Goal: Task Accomplishment & Management: Manage account settings

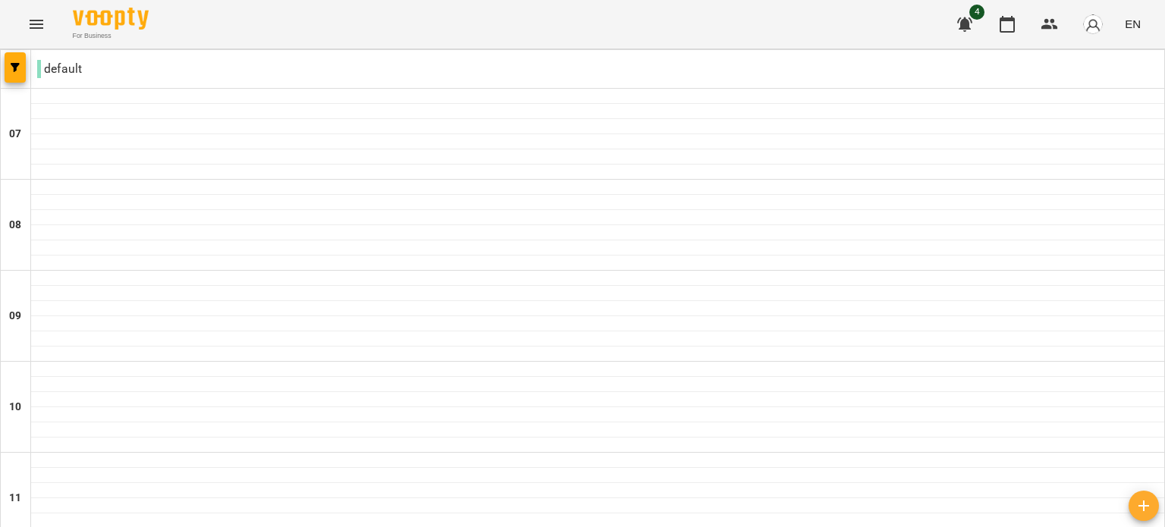
click at [35, 31] on icon "Menu" at bounding box center [36, 24] width 18 height 18
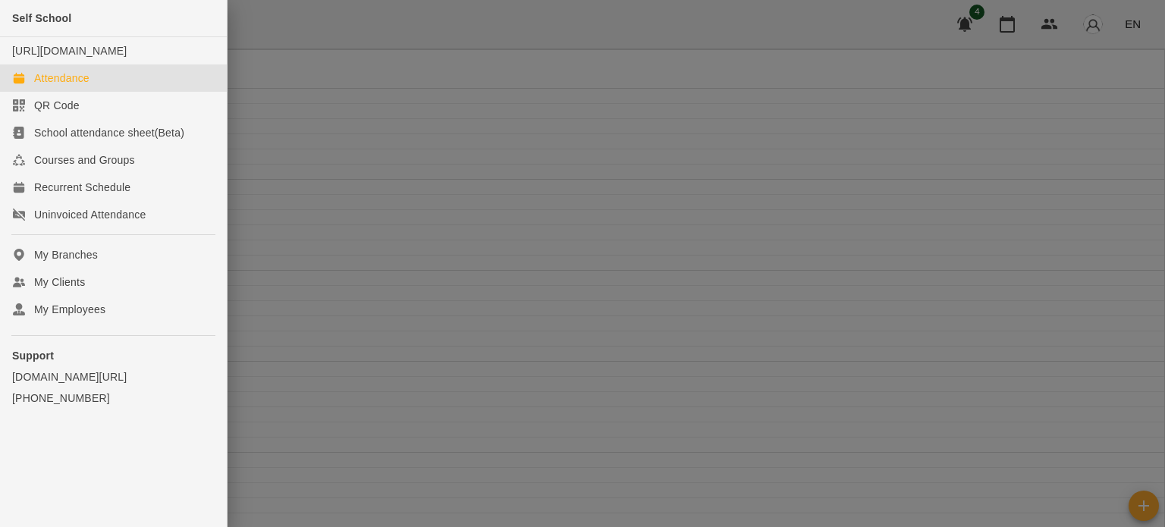
click at [1093, 20] on div at bounding box center [582, 263] width 1165 height 527
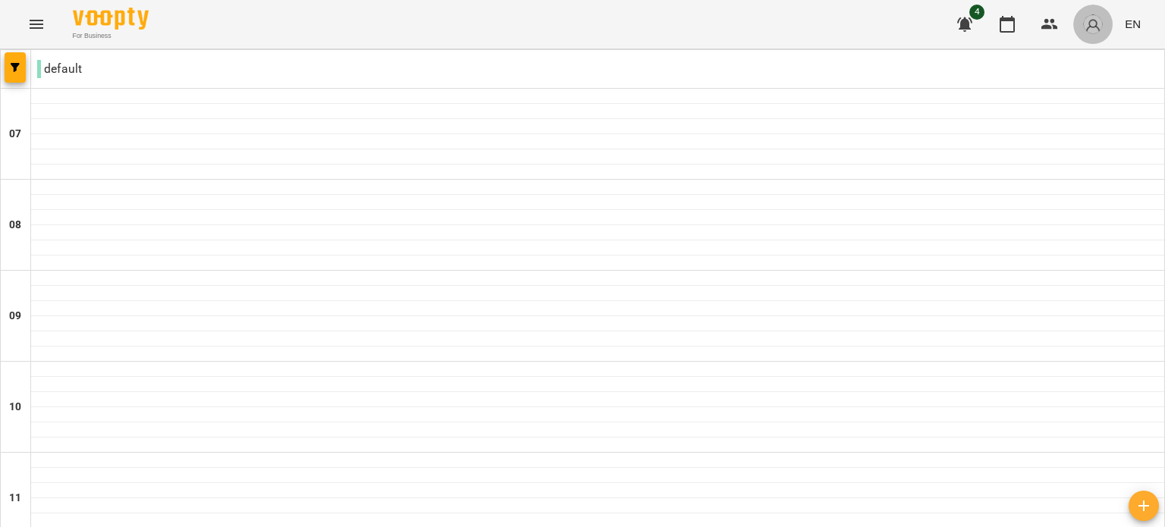
click at [1099, 22] on img "button" at bounding box center [1092, 24] width 21 height 21
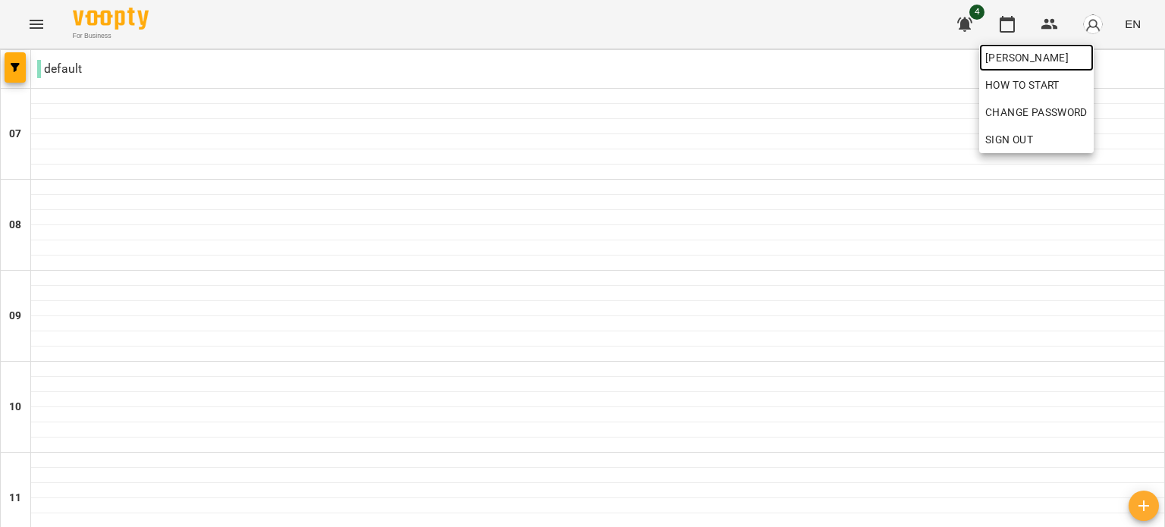
click at [1075, 54] on span "[PERSON_NAME]" at bounding box center [1036, 58] width 102 height 18
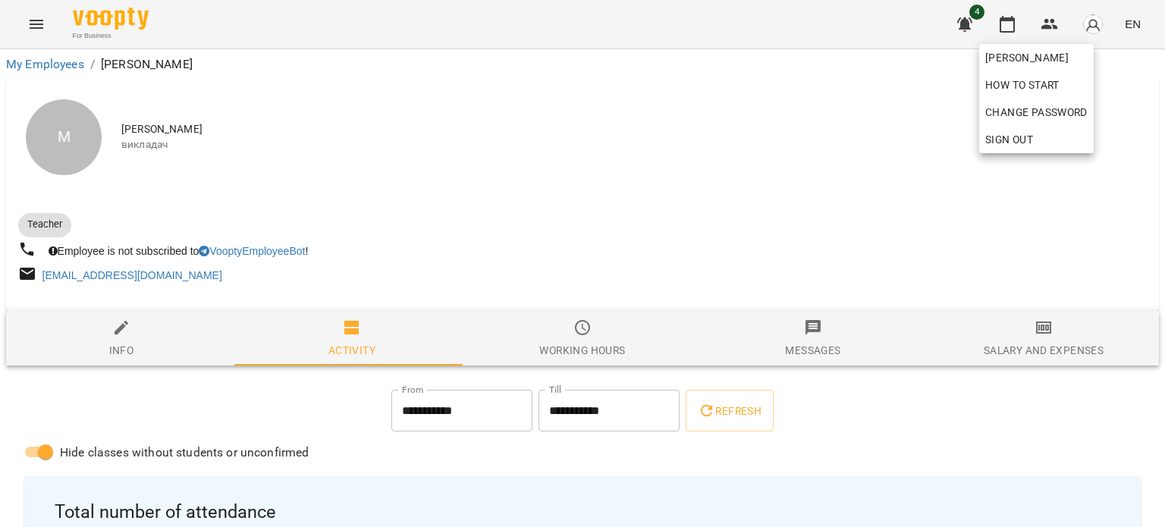
click at [820, 172] on div at bounding box center [582, 263] width 1165 height 527
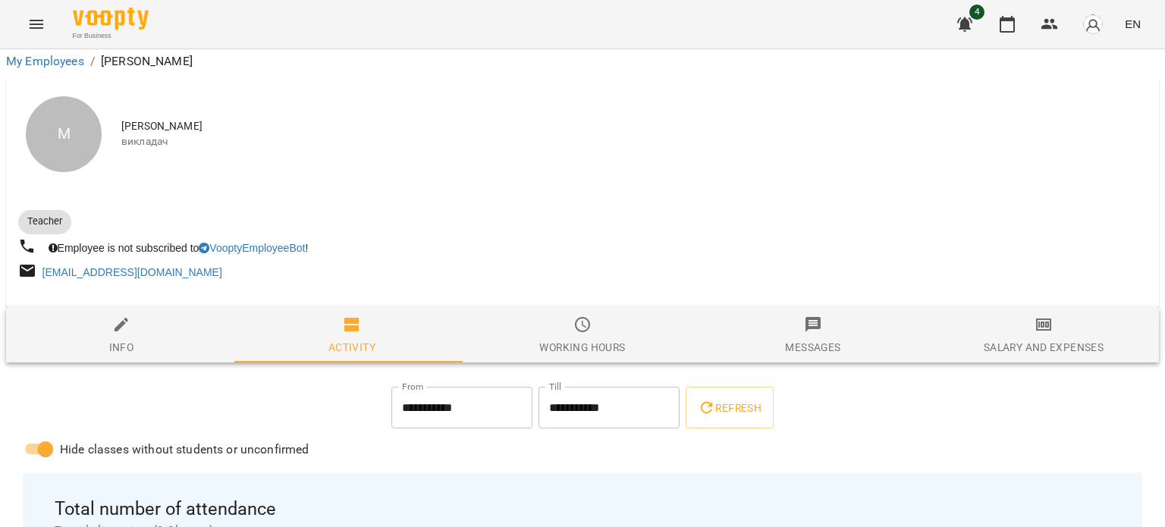
scroll to position [1061, 0]
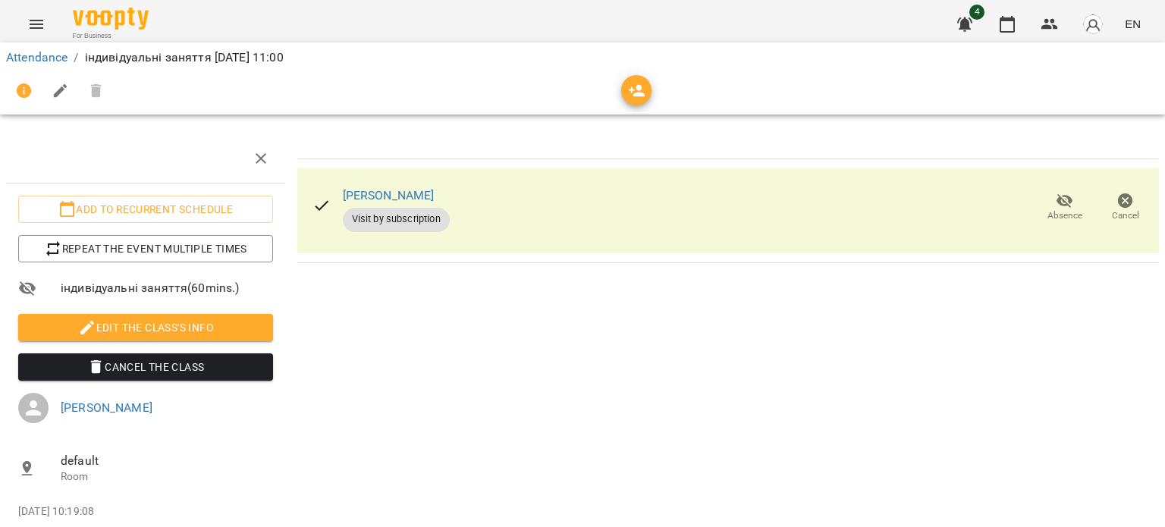
click at [1116, 203] on icon "button" at bounding box center [1125, 201] width 18 height 18
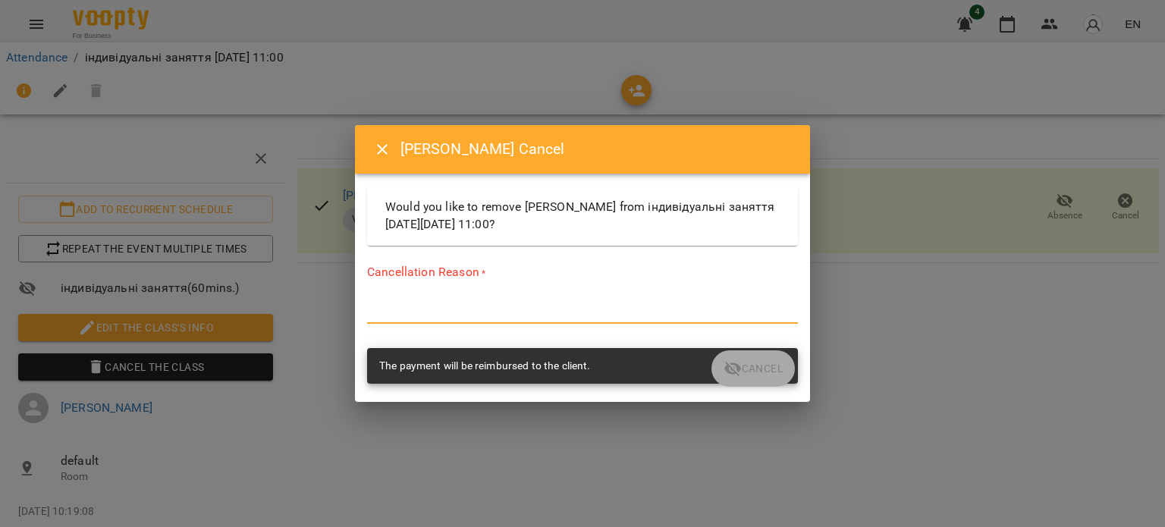
click at [597, 309] on textarea at bounding box center [582, 311] width 431 height 14
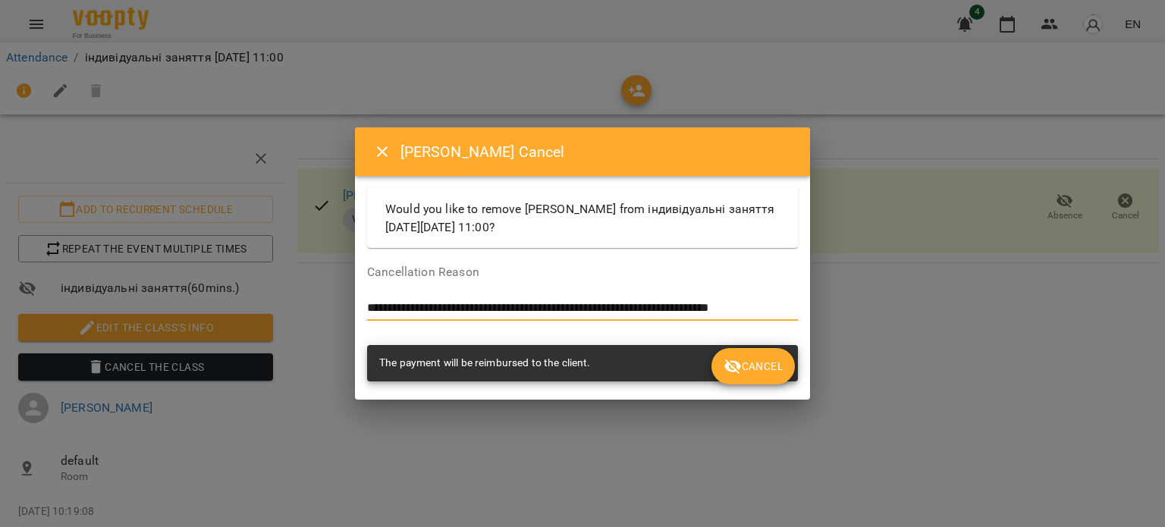
click at [709, 307] on textarea "**********" at bounding box center [582, 308] width 431 height 14
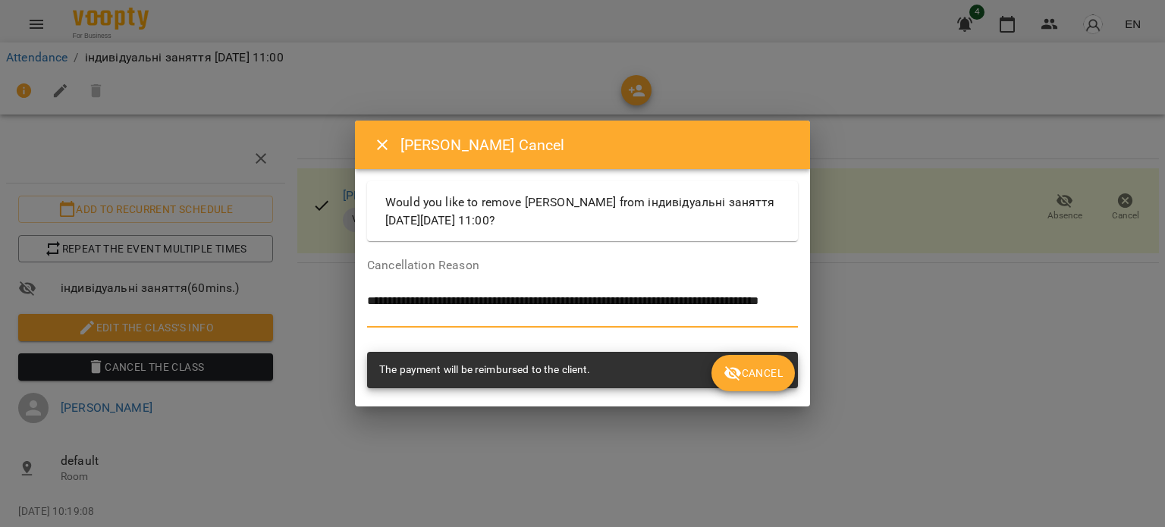
click at [698, 319] on textarea "**********" at bounding box center [582, 308] width 431 height 28
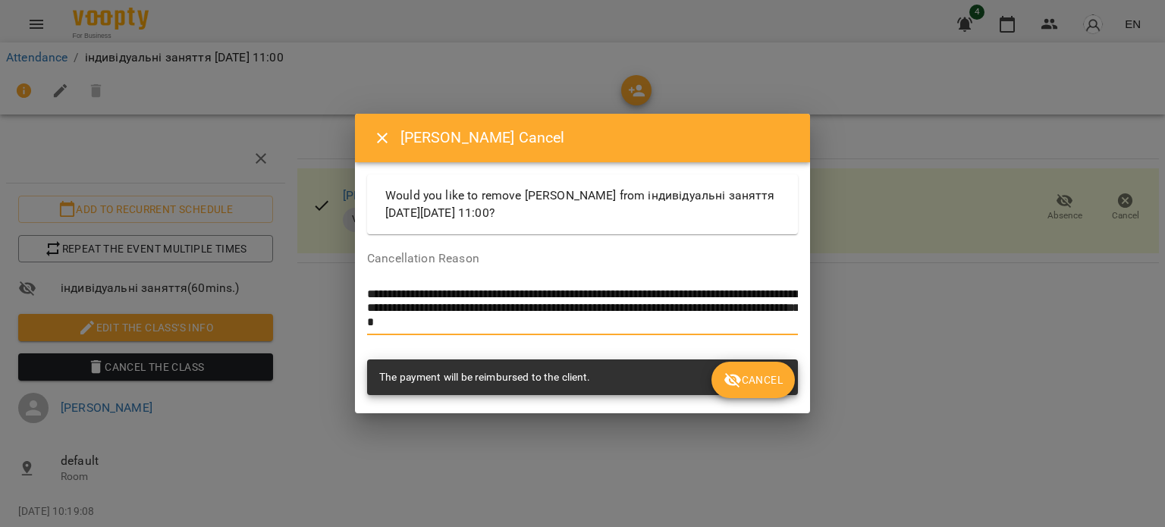
type textarea "**********"
click at [767, 384] on span "Cancel" at bounding box center [752, 380] width 59 height 18
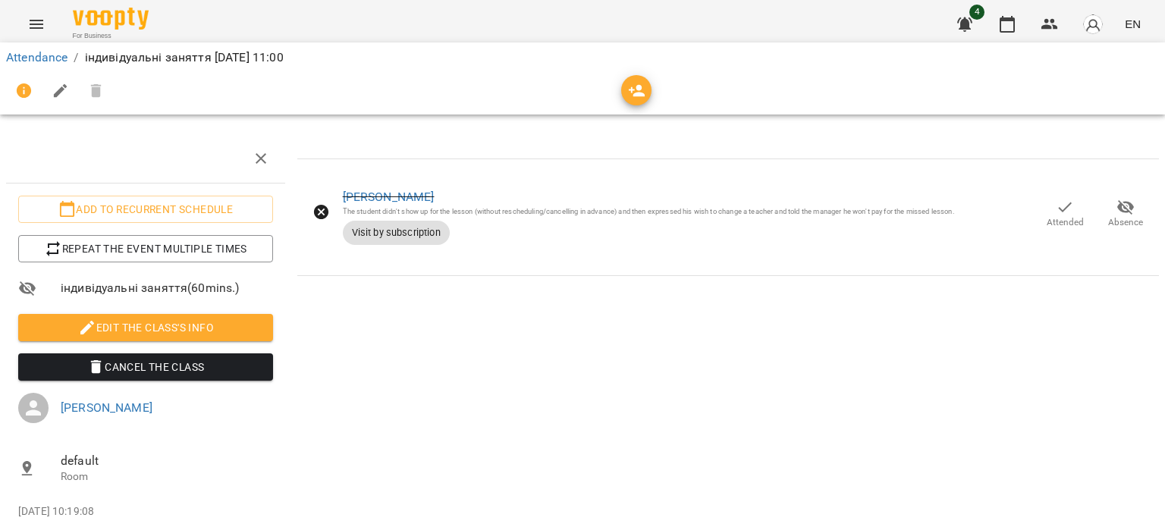
click at [51, 45] on div "Attendance / індивідуальні заняття [DATE] 11:00" at bounding box center [582, 78] width 1171 height 78
click at [50, 49] on li "Attendance" at bounding box center [36, 58] width 61 height 18
click at [52, 53] on link "Attendance" at bounding box center [36, 57] width 61 height 14
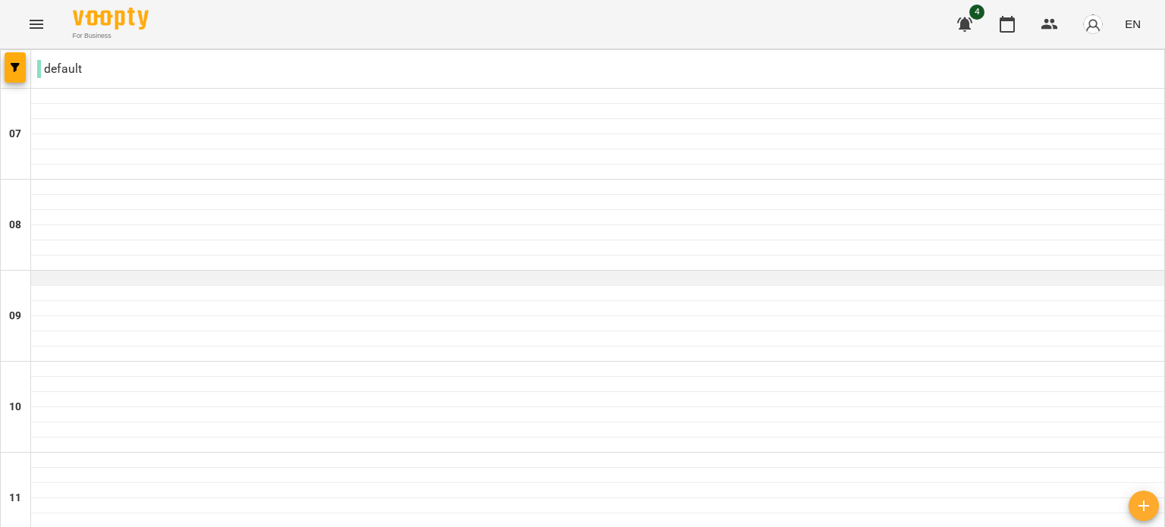
scroll to position [379, 0]
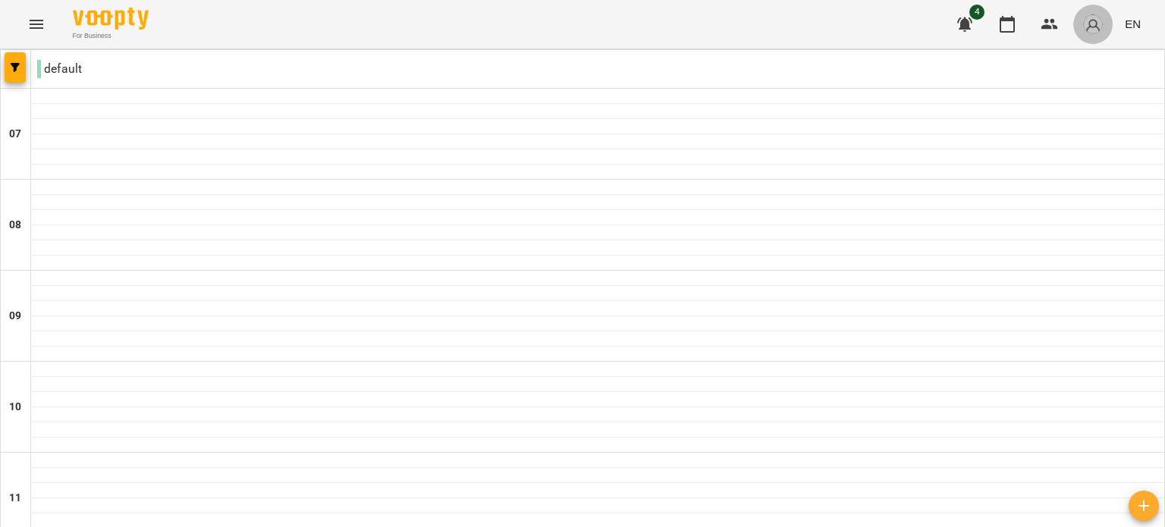
click at [1112, 18] on button "button" at bounding box center [1092, 24] width 39 height 39
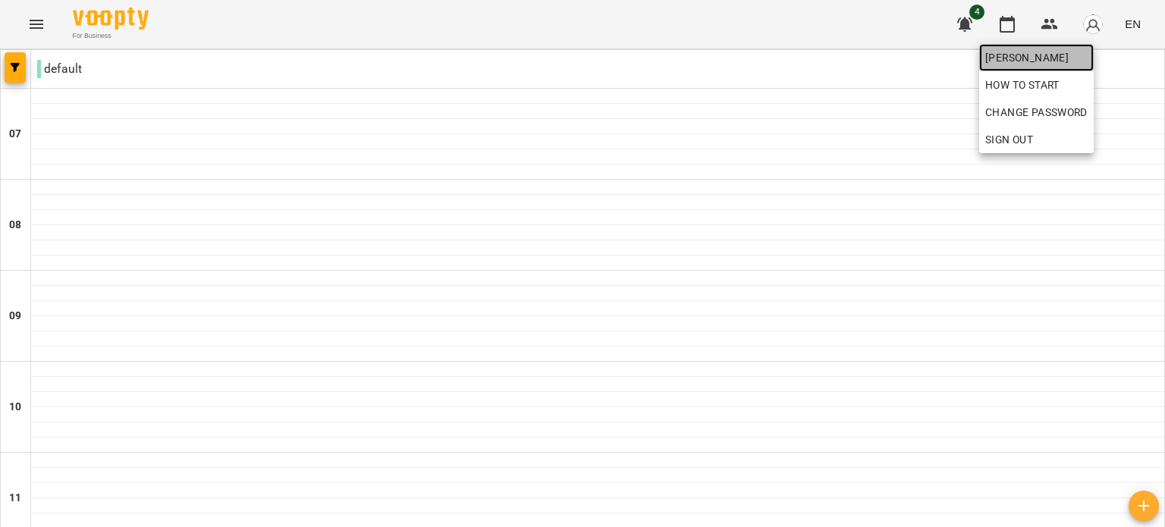
click at [1087, 51] on span "[PERSON_NAME]" at bounding box center [1036, 58] width 102 height 18
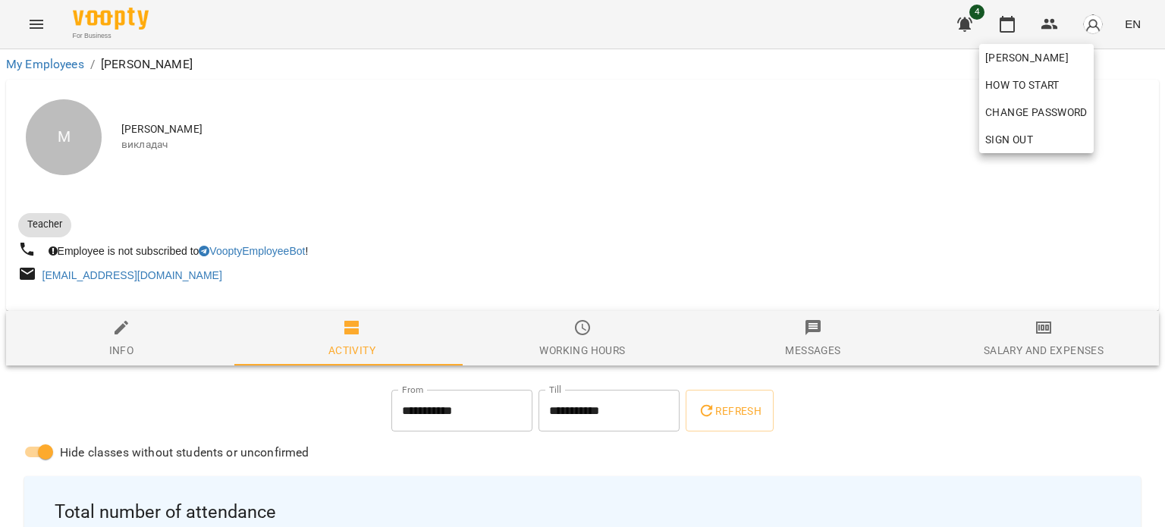
click at [597, 268] on div at bounding box center [582, 263] width 1165 height 527
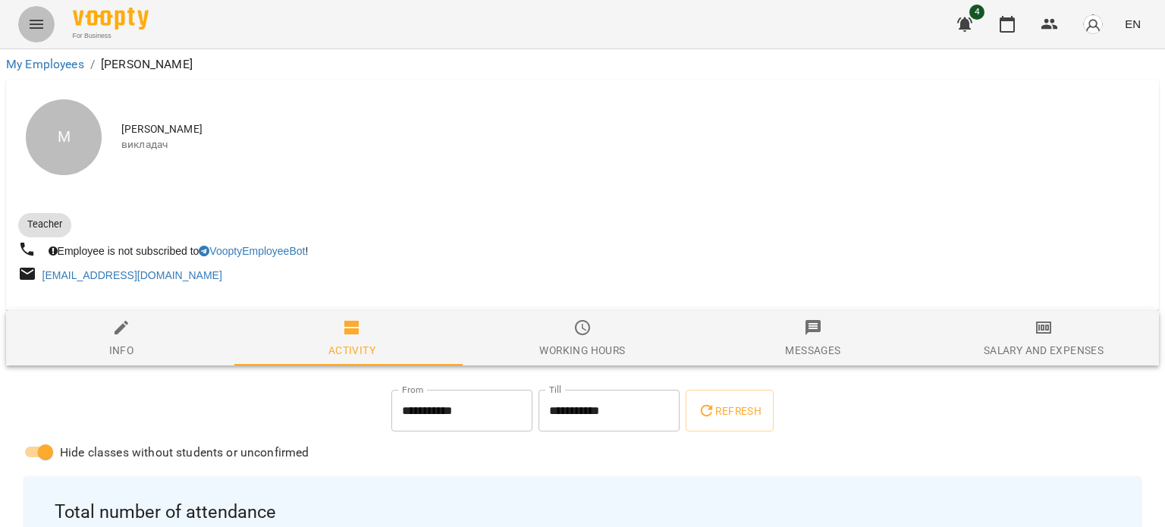
click at [30, 36] on button "Menu" at bounding box center [36, 24] width 36 height 36
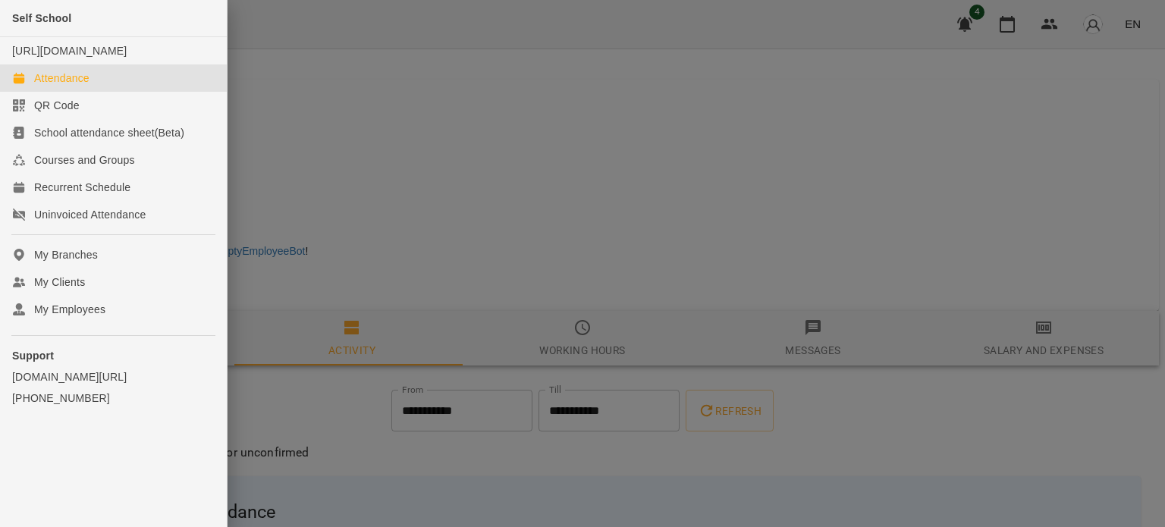
click at [67, 86] on div "Attendance" at bounding box center [61, 78] width 55 height 15
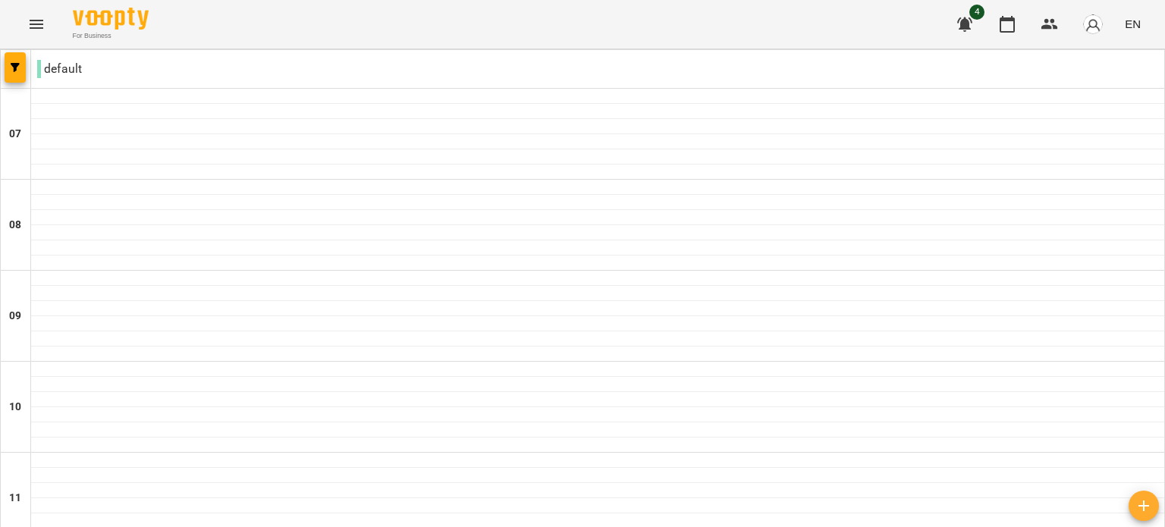
scroll to position [455, 0]
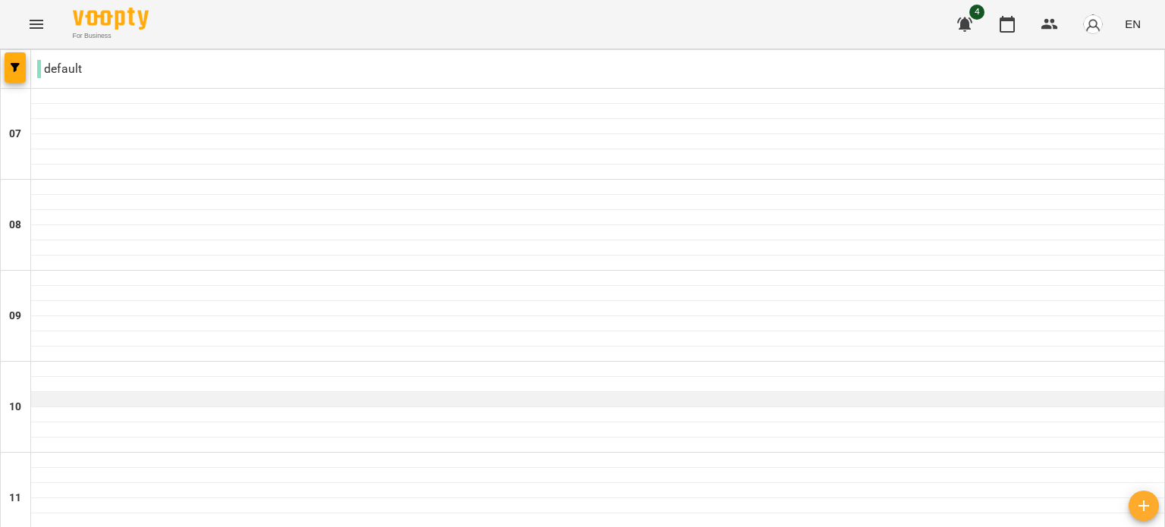
scroll to position [531, 0]
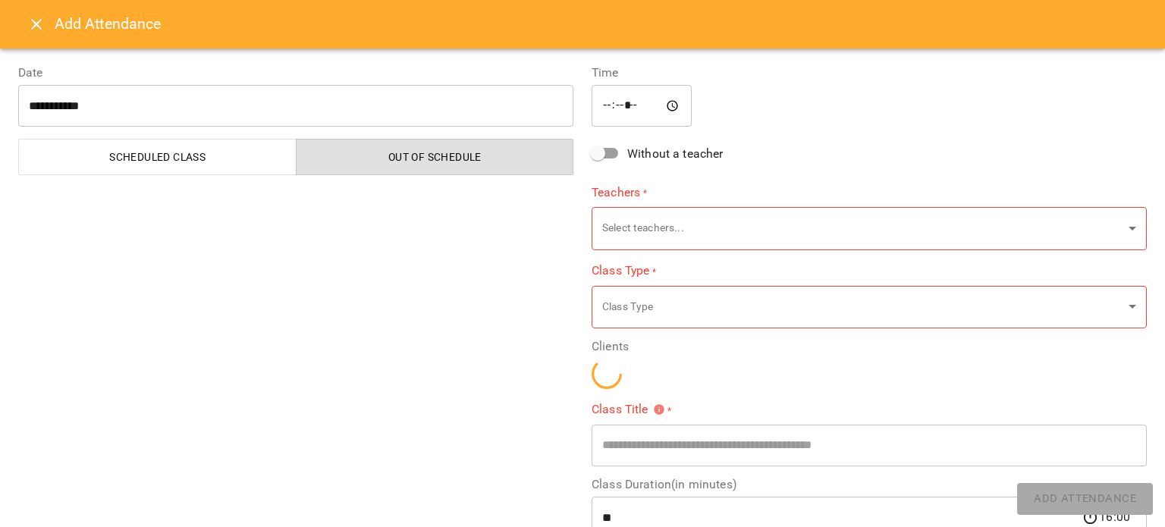
type input "**********"
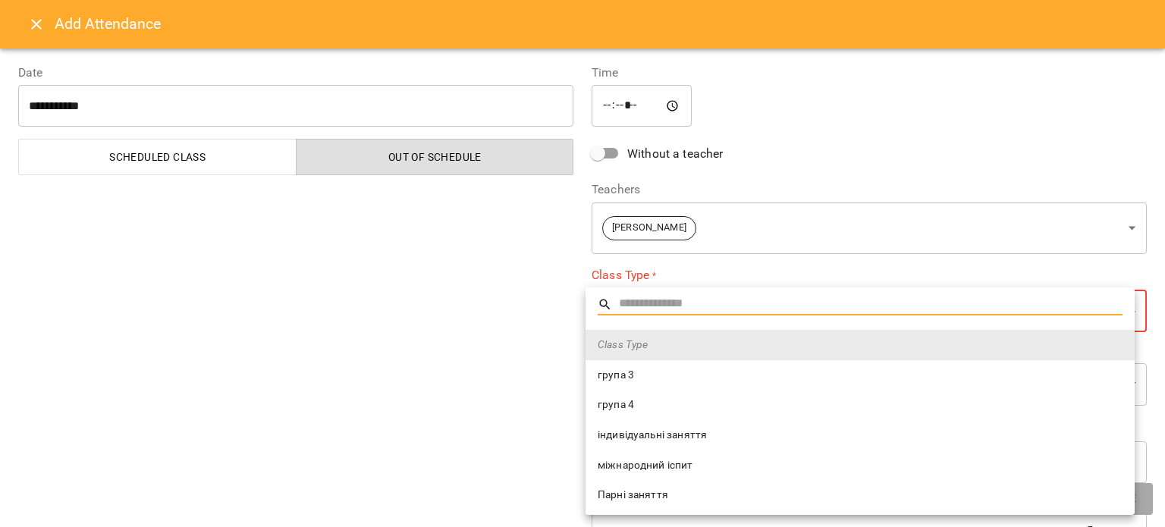
click at [688, 433] on span "індивідуальні заняття" at bounding box center [859, 435] width 525 height 15
type input "**********"
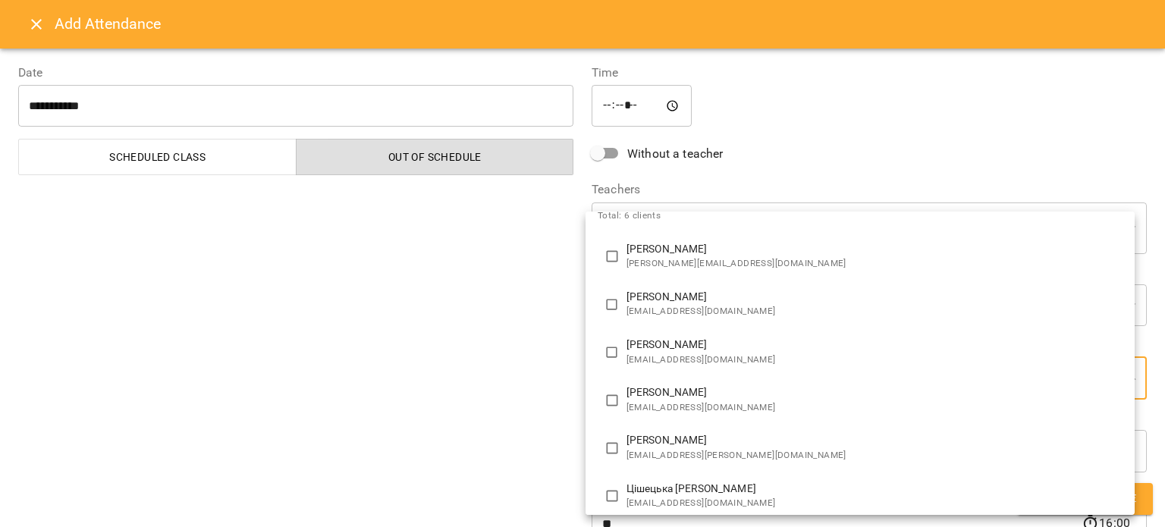
scroll to position [86, 0]
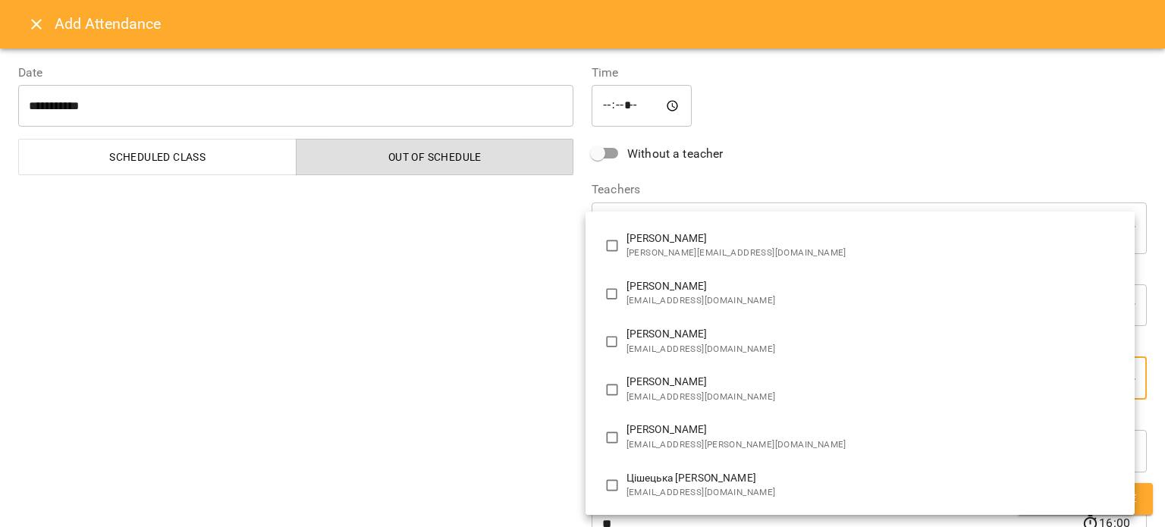
click at [693, 246] on span "[PERSON_NAME][EMAIL_ADDRESS][DOMAIN_NAME]" at bounding box center [874, 253] width 496 height 15
type input "**********"
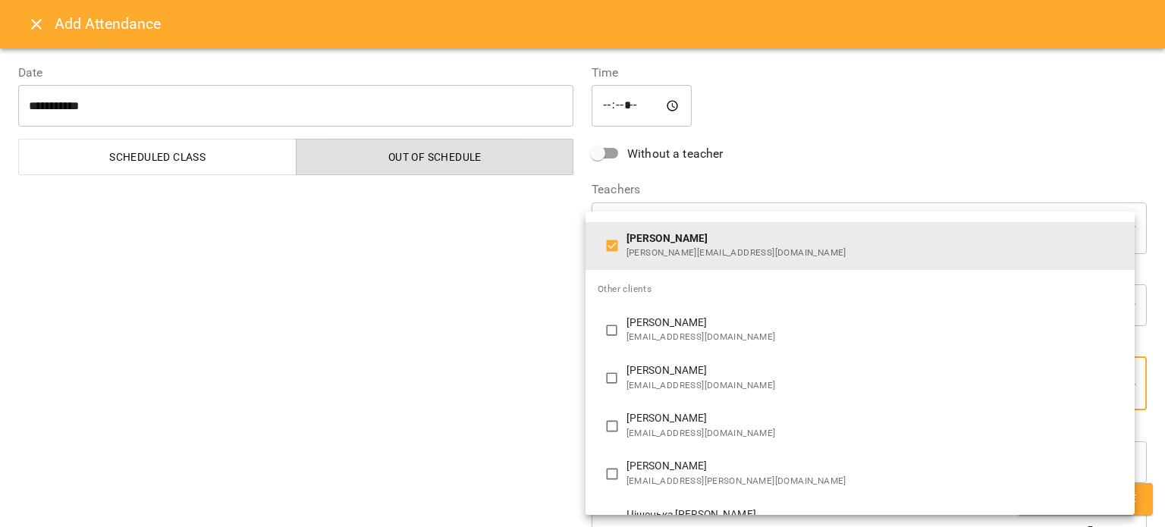
click at [447, 315] on div at bounding box center [582, 263] width 1165 height 527
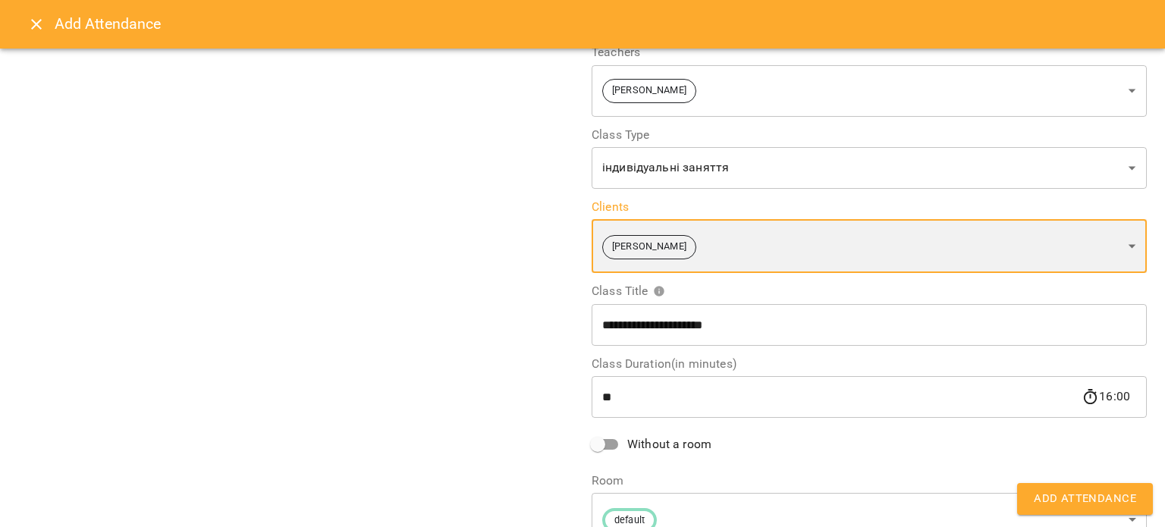
scroll to position [208, 0]
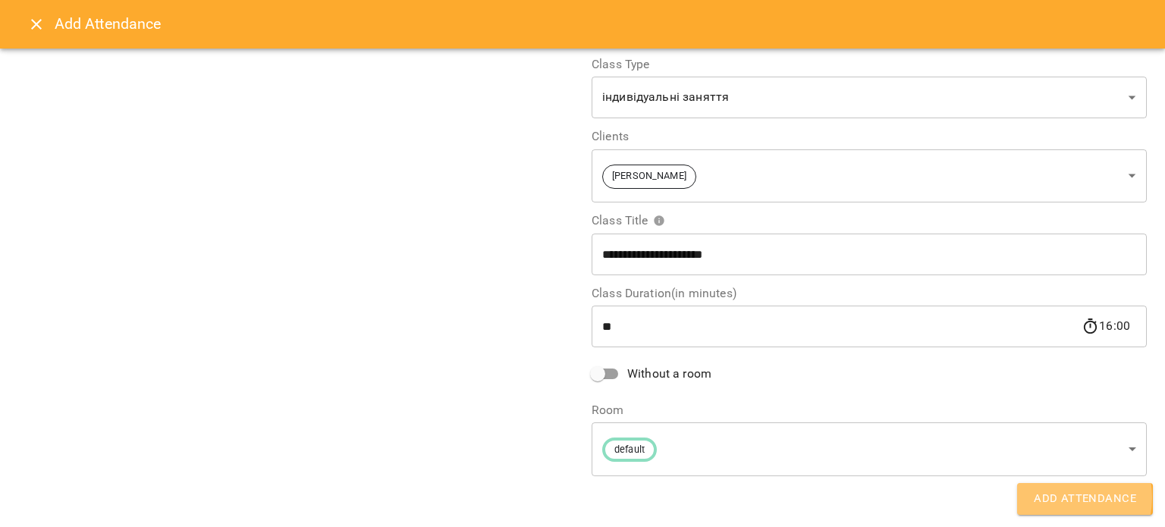
click at [1058, 497] on span "Add Attendance" at bounding box center [1084, 499] width 102 height 20
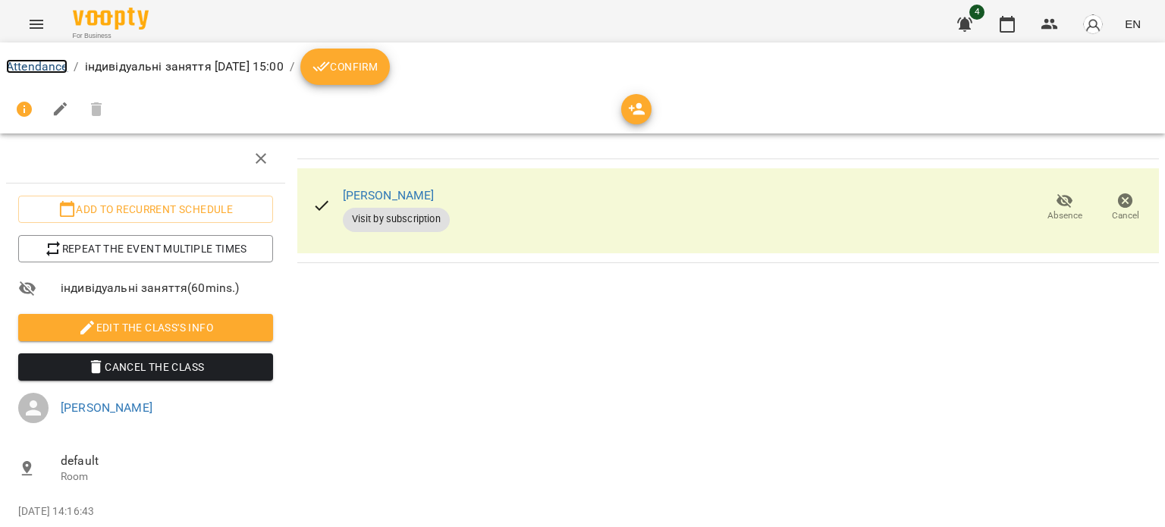
click at [32, 69] on link "Attendance" at bounding box center [36, 66] width 61 height 14
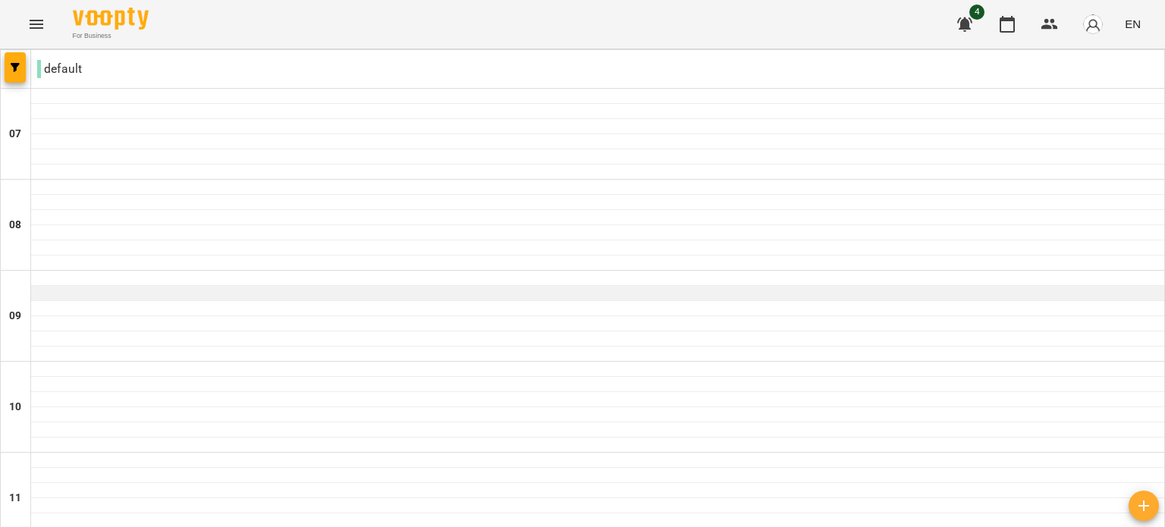
scroll to position [834, 0]
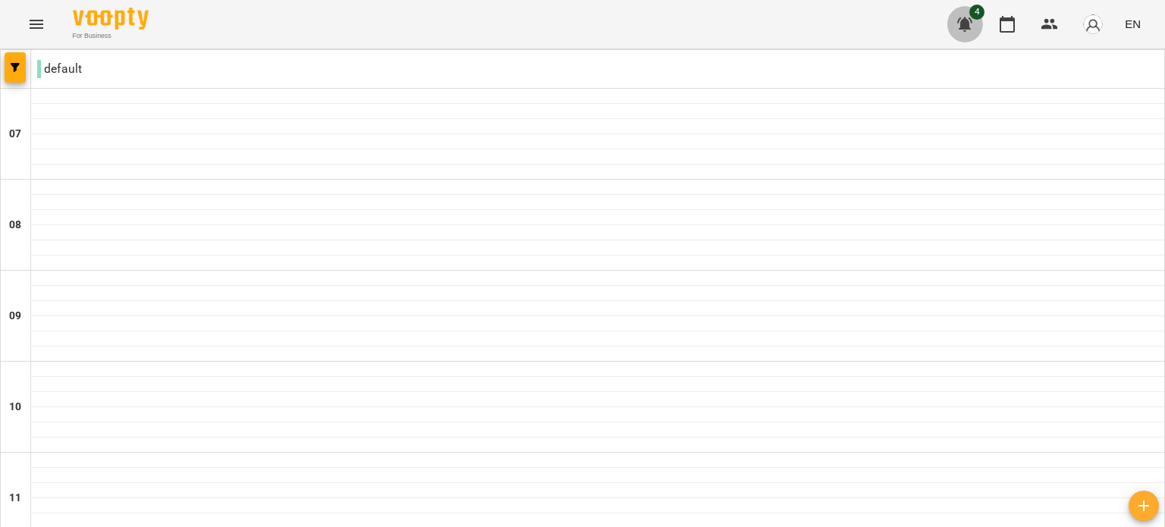
click at [968, 21] on icon "button" at bounding box center [964, 24] width 15 height 14
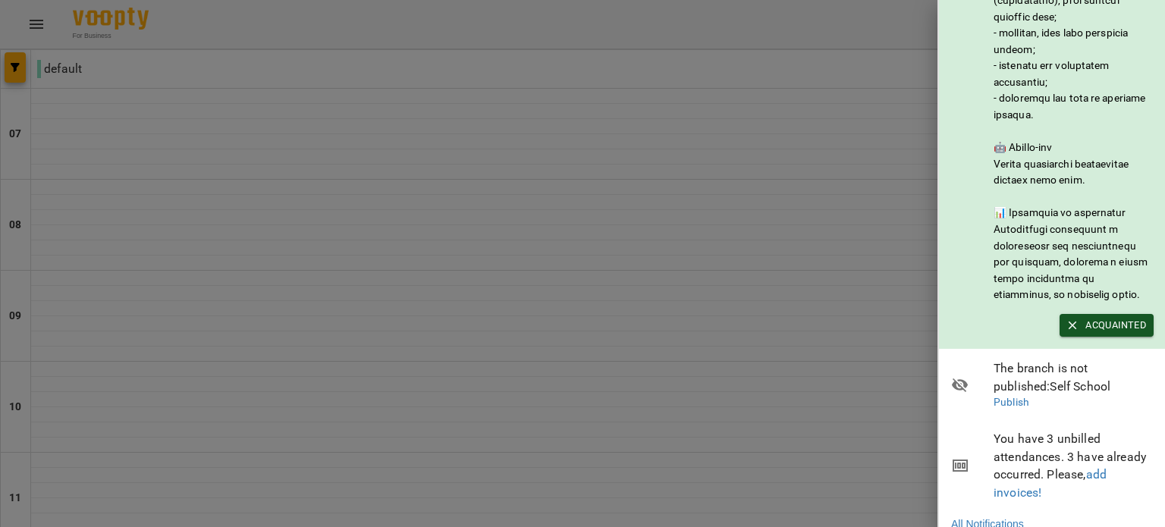
scroll to position [300, 0]
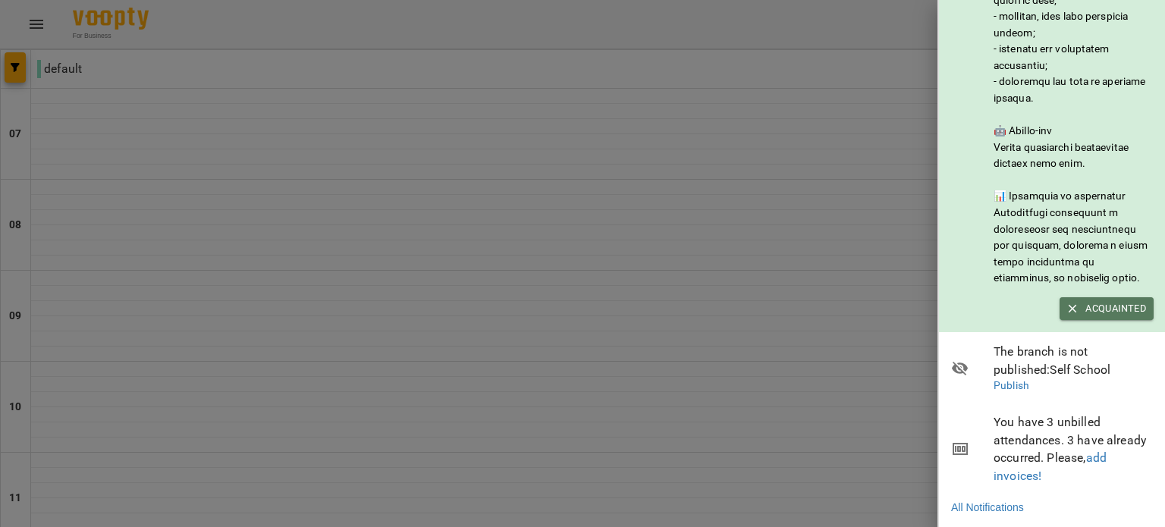
click at [1071, 302] on icon "button" at bounding box center [1072, 309] width 14 height 14
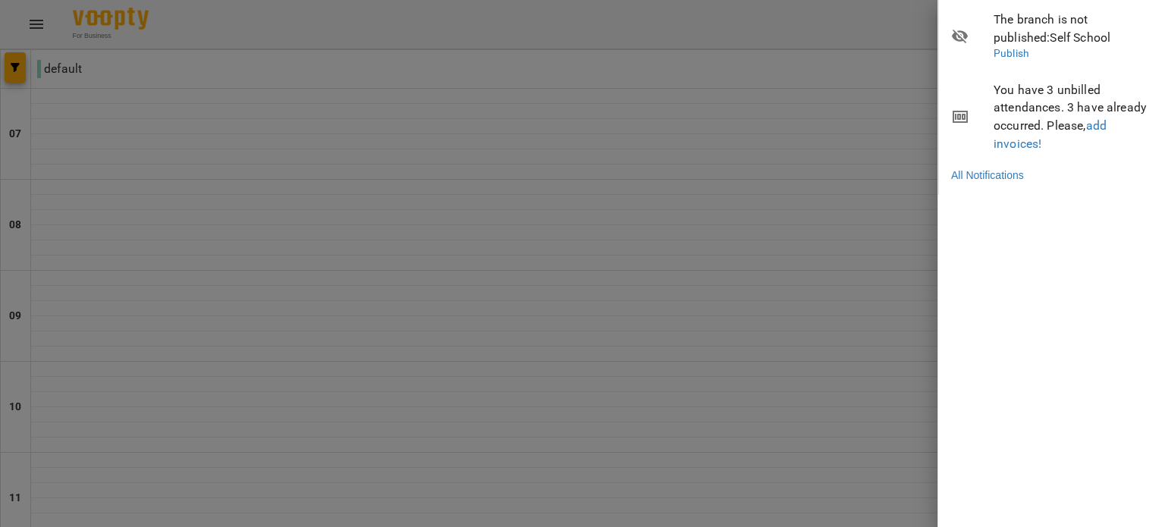
click at [885, 163] on div at bounding box center [582, 263] width 1165 height 527
